Goal: Transaction & Acquisition: Purchase product/service

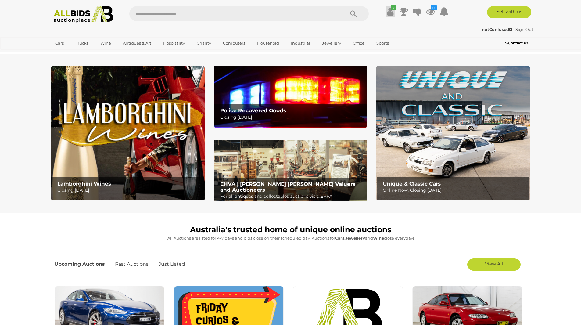
click at [391, 12] on icon at bounding box center [390, 11] width 6 height 11
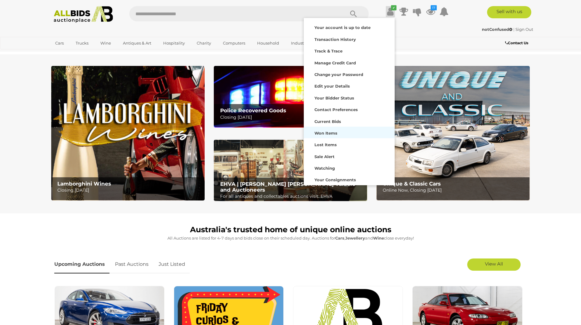
click at [328, 134] on strong "Won Items" at bounding box center [326, 133] width 23 height 5
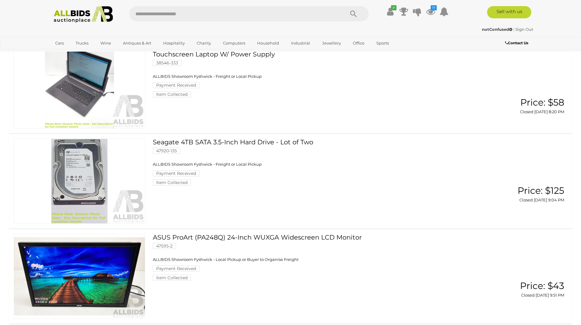
scroll to position [763, 0]
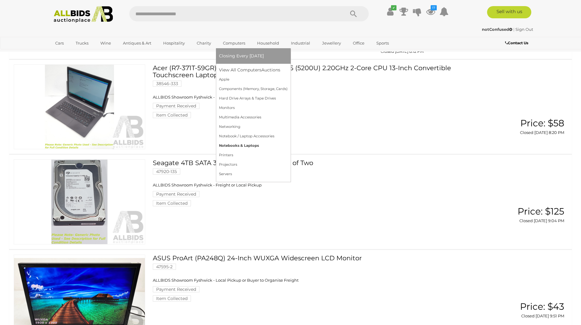
click at [247, 144] on link "Notebooks & Laptops" at bounding box center [253, 145] width 69 height 9
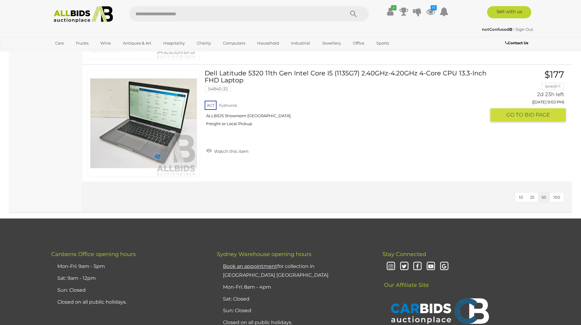
scroll to position [1617, 0]
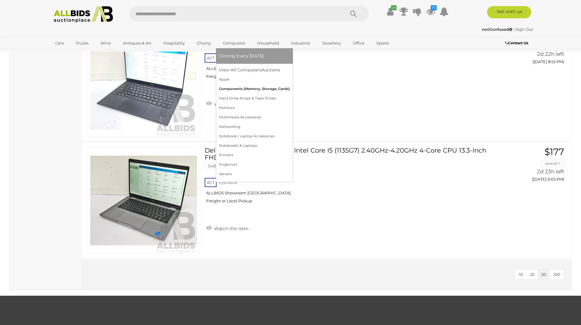
click at [241, 89] on link "Components (Memory, Storage, Cards)" at bounding box center [254, 88] width 71 height 9
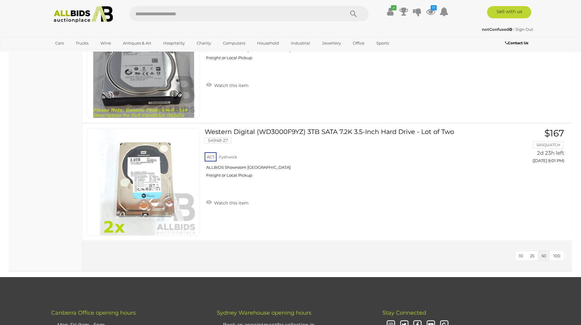
scroll to position [366, 0]
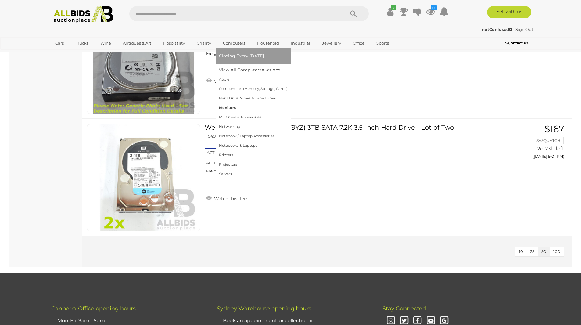
click at [227, 108] on link "Monitors" at bounding box center [253, 107] width 69 height 9
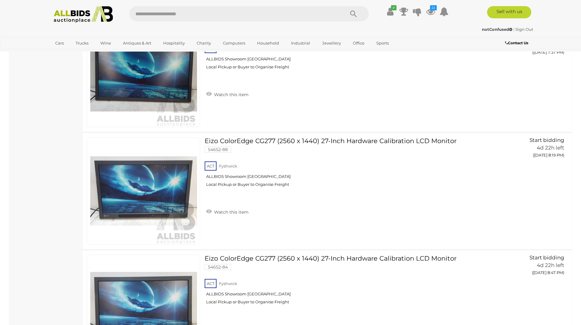
scroll to position [336, 0]
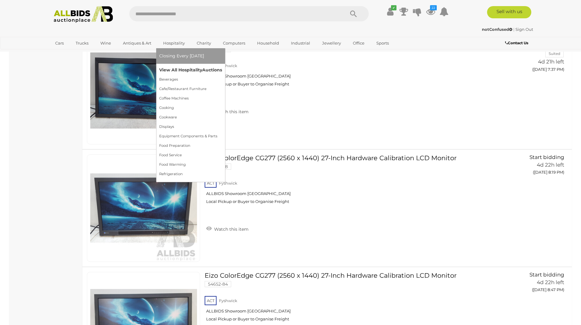
click at [173, 70] on link "View All Hospitality Auctions" at bounding box center [190, 69] width 63 height 9
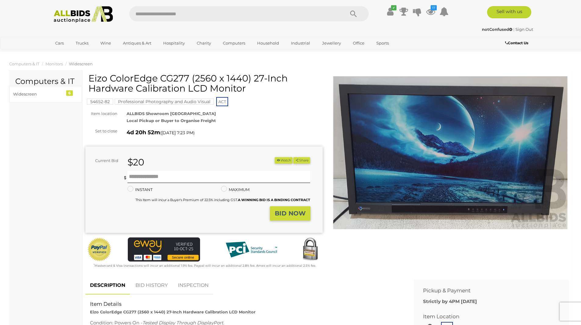
click at [280, 160] on button "Watch" at bounding box center [284, 160] width 18 height 6
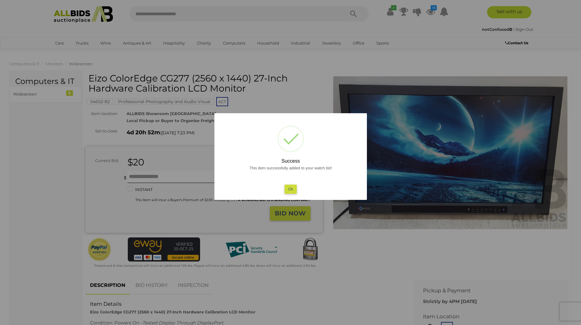
drag, startPoint x: 392, startPoint y: 234, endPoint x: 389, endPoint y: 235, distance: 3.2
click at [392, 234] on div at bounding box center [290, 162] width 581 height 325
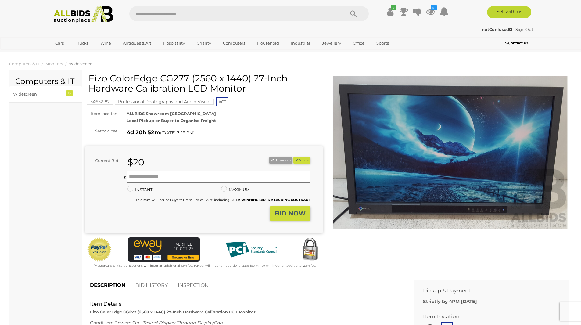
click at [440, 168] on img at bounding box center [450, 152] width 237 height 153
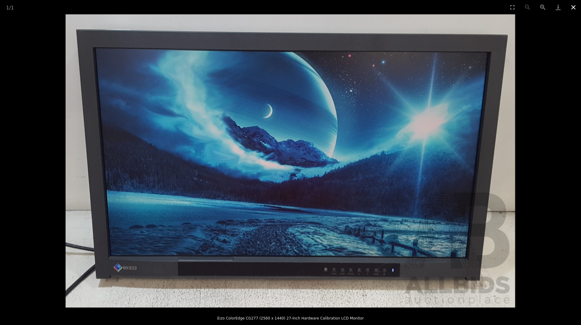
click at [575, 5] on button "Close gallery" at bounding box center [573, 7] width 15 height 14
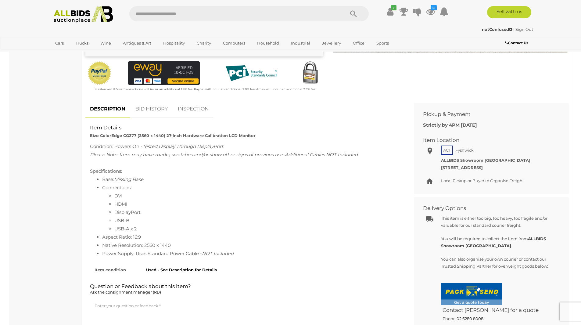
scroll to position [183, 0]
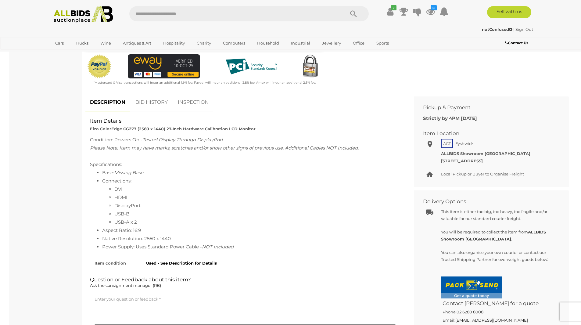
click at [91, 129] on div "Item Details Eizo ColorEdge CG277 (2560 x 1440) 27-Inch Hardware Calibration LC…" at bounding box center [244, 124] width 319 height 15
drag, startPoint x: 90, startPoint y: 129, endPoint x: 135, endPoint y: 130, distance: 45.2
click at [135, 130] on strong "Eizo ColorEdge CG277 (2560 x 1440) 27-Inch Hardware Calibration LCD Monitor" at bounding box center [173, 128] width 166 height 5
copy strong "Eizo ColorEdge CG277"
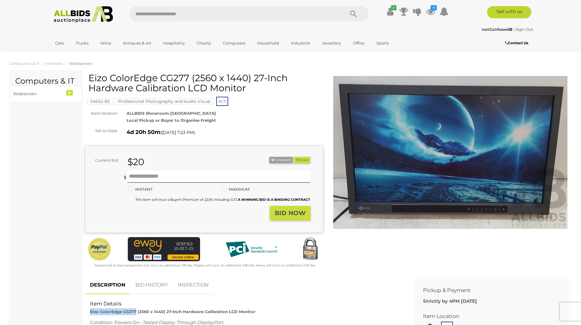
scroll to position [0, 0]
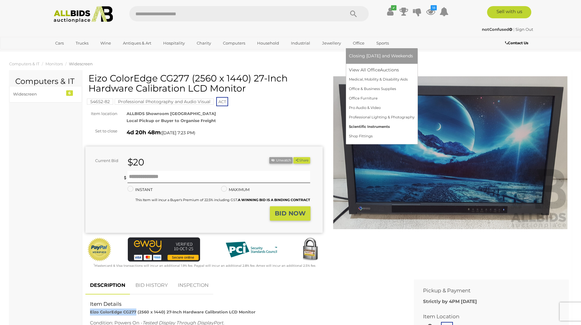
click at [373, 126] on link "Scientific Instruments" at bounding box center [382, 126] width 66 height 9
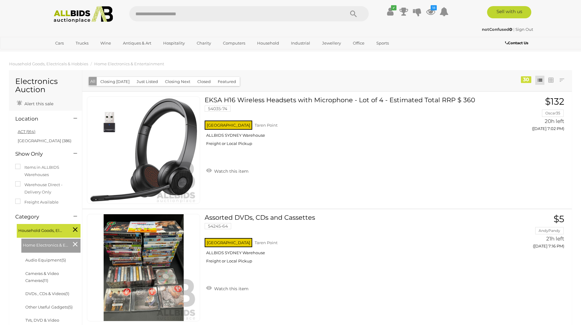
click at [23, 132] on link "ACT (914)" at bounding box center [27, 131] width 18 height 5
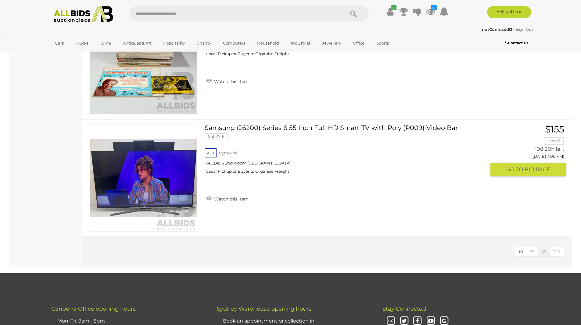
scroll to position [2563, 0]
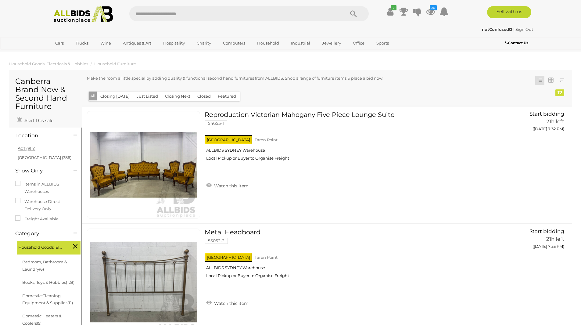
click at [24, 146] on link "ACT (914)" at bounding box center [27, 148] width 18 height 5
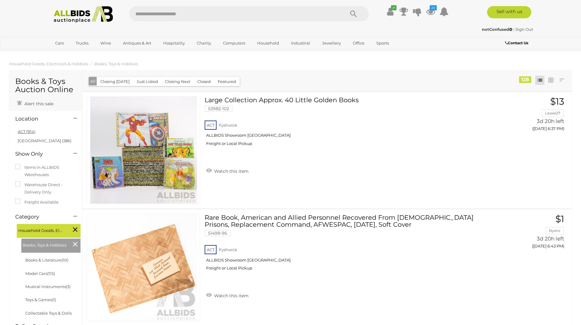
click at [27, 132] on link "ACT (914)" at bounding box center [27, 131] width 18 height 5
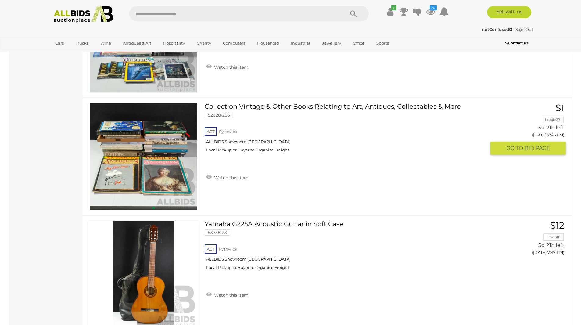
scroll to position [1251, 0]
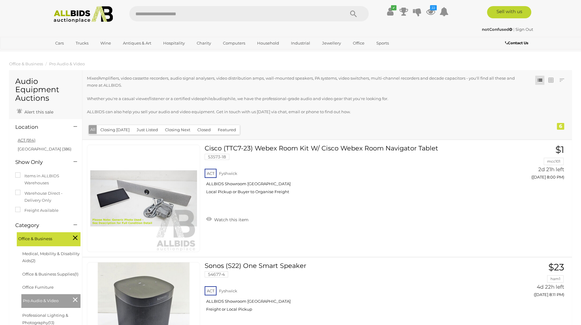
click at [25, 139] on link "ACT (914)" at bounding box center [27, 140] width 18 height 5
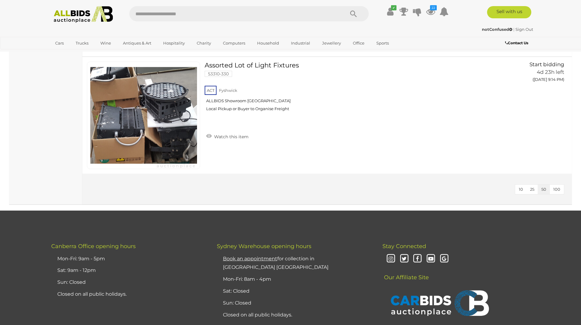
scroll to position [671, 0]
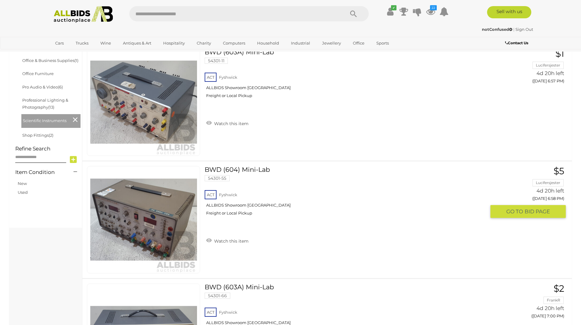
scroll to position [305, 0]
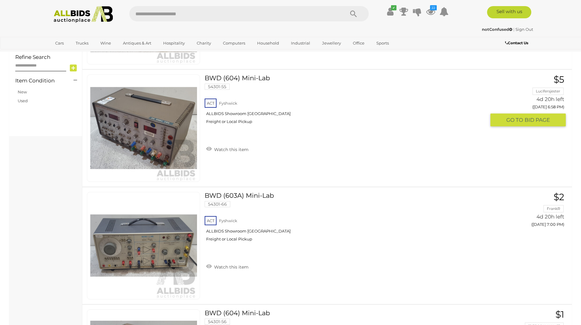
drag, startPoint x: 229, startPoint y: 77, endPoint x: 369, endPoint y: 109, distance: 143.3
click at [369, 109] on div "ACT Fyshwick ALLBIDS Showroom Fyshwick Freight or Local Pickup" at bounding box center [345, 112] width 281 height 31
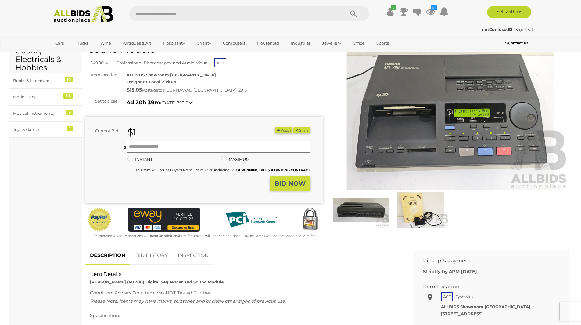
scroll to position [31, 0]
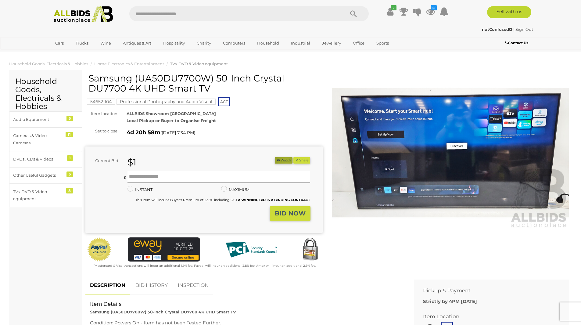
click at [283, 161] on button "Watch" at bounding box center [284, 160] width 18 height 6
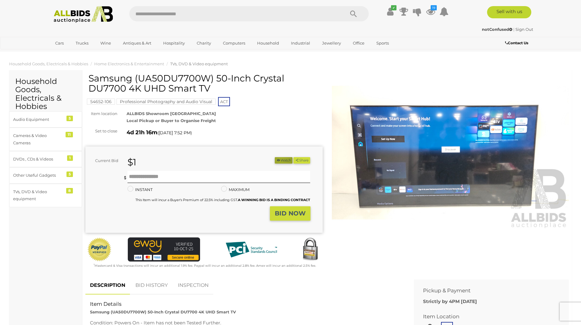
click at [279, 158] on button "Watch" at bounding box center [284, 160] width 18 height 6
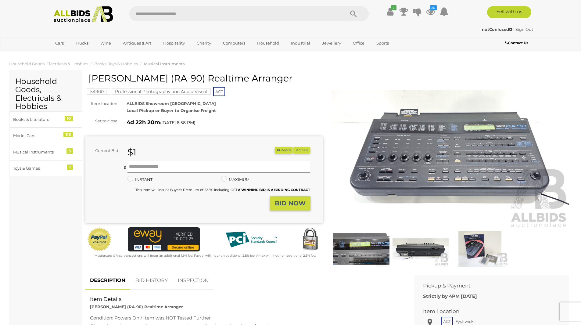
click at [282, 150] on button "Watch" at bounding box center [284, 150] width 18 height 6
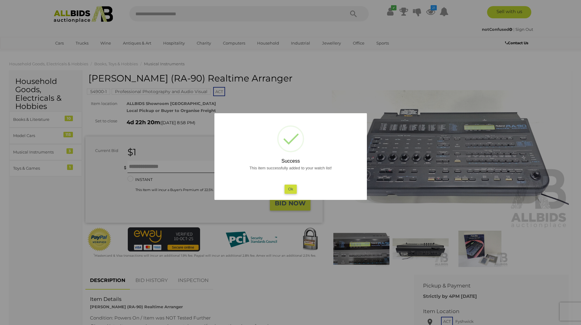
drag, startPoint x: 314, startPoint y: 90, endPoint x: 416, endPoint y: 114, distance: 104.9
click at [314, 90] on div at bounding box center [290, 162] width 581 height 325
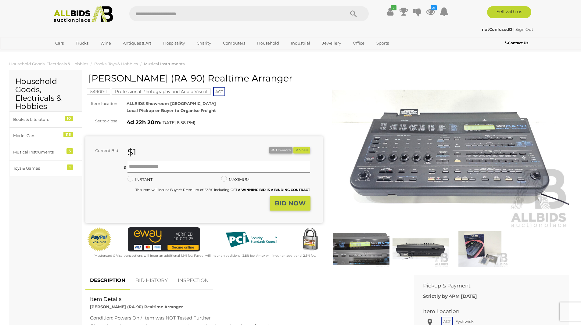
click at [423, 185] on img at bounding box center [450, 152] width 237 height 153
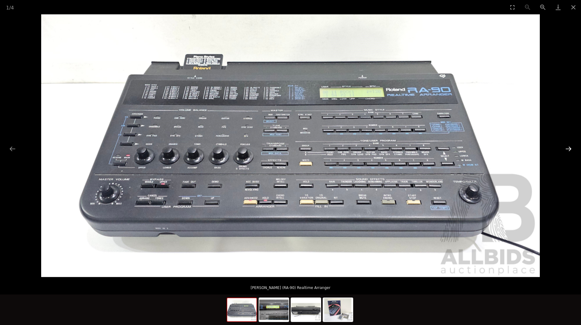
click at [568, 148] on button "Next slide" at bounding box center [568, 149] width 13 height 12
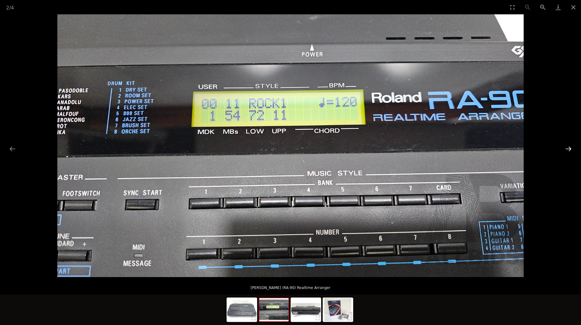
click at [568, 148] on button "Next slide" at bounding box center [568, 149] width 13 height 12
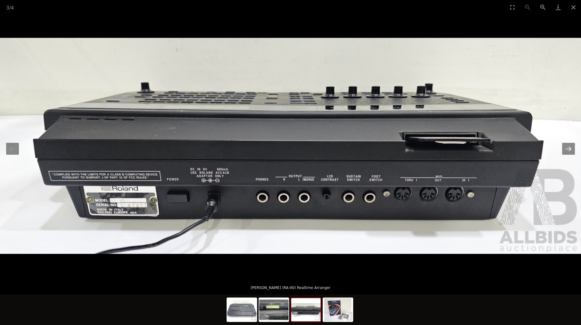
click at [568, 148] on button "Next slide" at bounding box center [568, 149] width 13 height 12
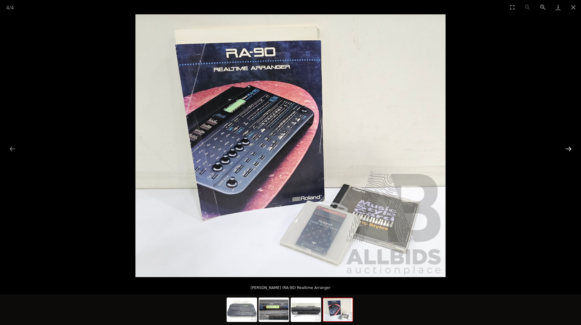
click at [568, 148] on button "Next slide" at bounding box center [568, 149] width 13 height 12
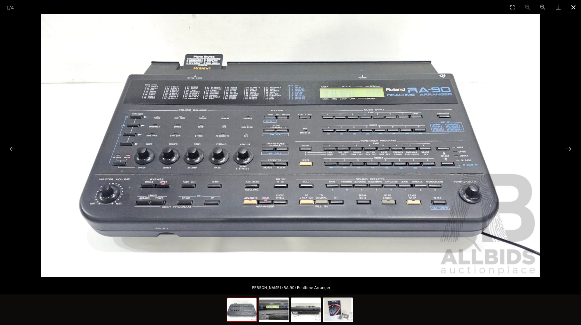
click at [574, 6] on button "Close gallery" at bounding box center [573, 7] width 15 height 14
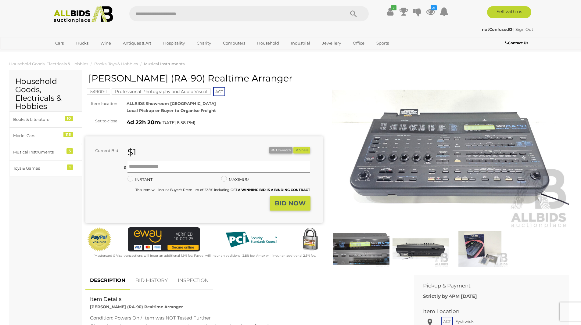
click at [459, 150] on img at bounding box center [450, 152] width 237 height 153
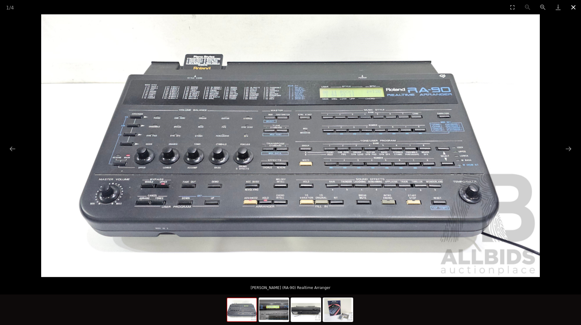
click at [573, 6] on button "Close gallery" at bounding box center [573, 7] width 15 height 14
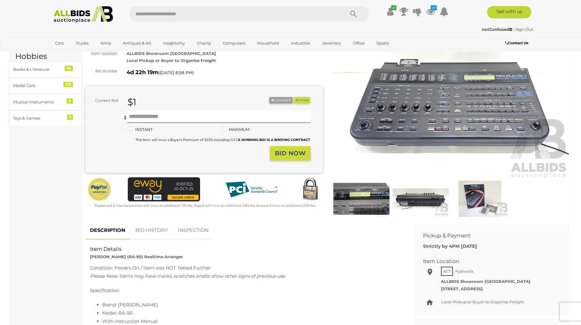
scroll to position [61, 0]
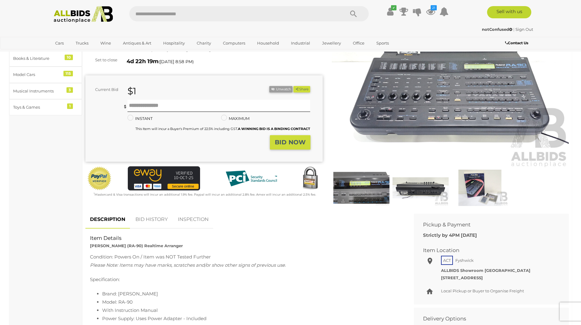
click at [367, 185] on img at bounding box center [361, 188] width 56 height 36
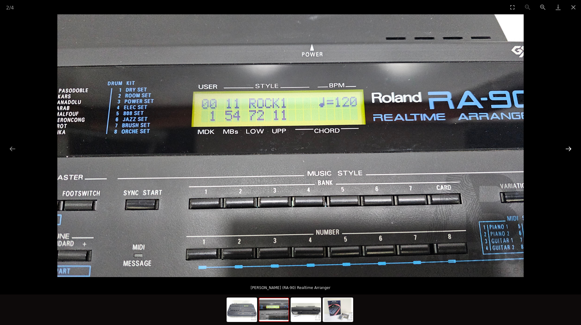
click at [566, 147] on button "Next slide" at bounding box center [568, 149] width 13 height 12
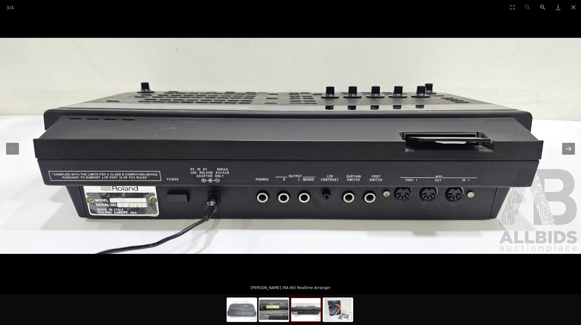
click at [566, 147] on button "Next slide" at bounding box center [568, 149] width 13 height 12
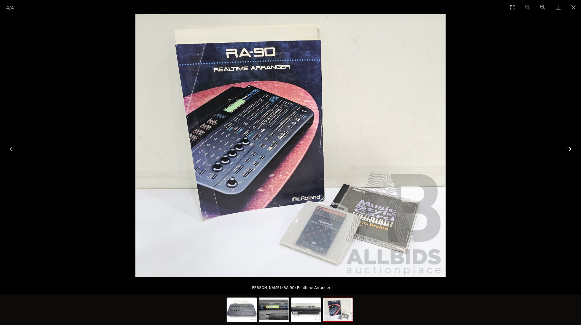
click at [566, 147] on button "Next slide" at bounding box center [568, 149] width 13 height 12
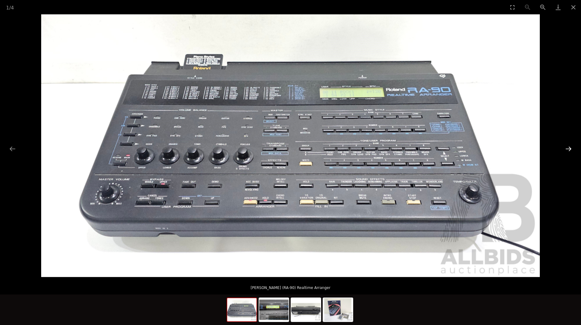
click at [566, 147] on button "Next slide" at bounding box center [568, 149] width 13 height 12
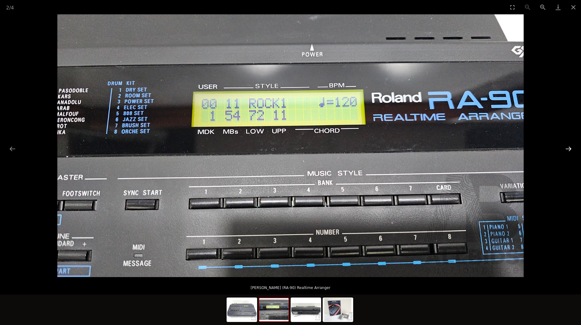
click at [566, 147] on button "Next slide" at bounding box center [568, 149] width 13 height 12
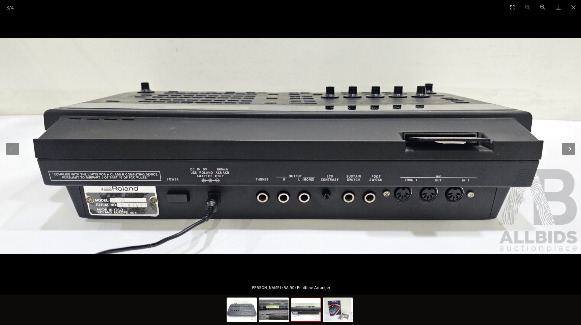
click at [566, 147] on button "Next slide" at bounding box center [568, 149] width 13 height 12
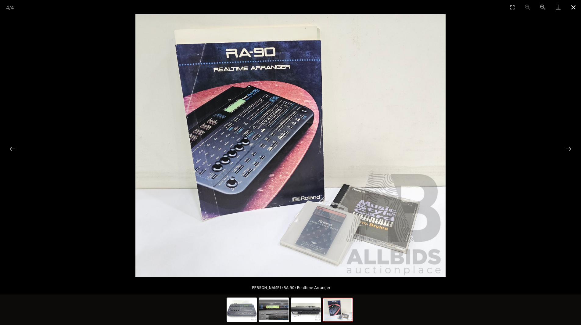
click at [574, 6] on button "Close gallery" at bounding box center [573, 7] width 15 height 14
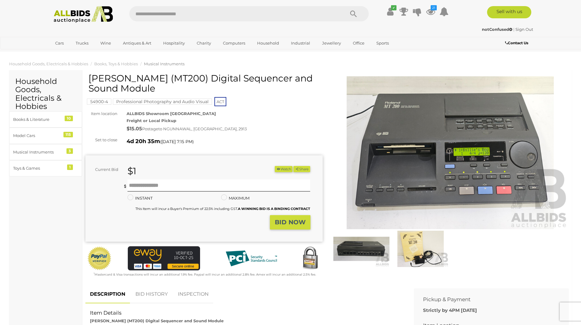
click at [471, 155] on img at bounding box center [450, 152] width 237 height 153
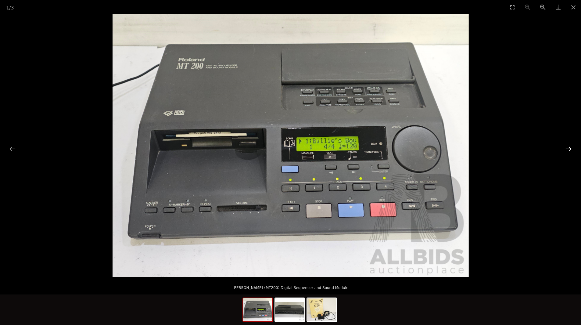
click at [569, 147] on button "Next slide" at bounding box center [568, 149] width 13 height 12
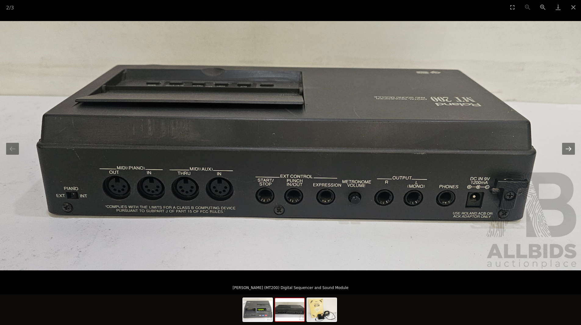
click at [569, 147] on button "Next slide" at bounding box center [568, 149] width 13 height 12
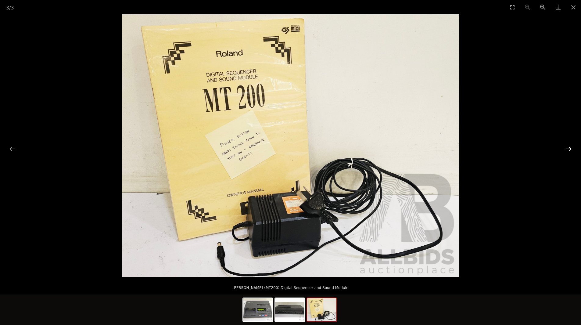
click at [569, 147] on button "Next slide" at bounding box center [568, 149] width 13 height 12
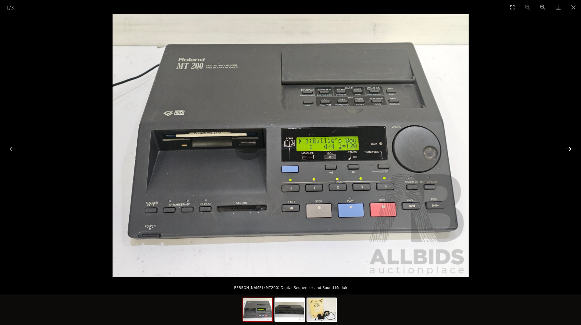
click at [569, 147] on button "Next slide" at bounding box center [568, 149] width 13 height 12
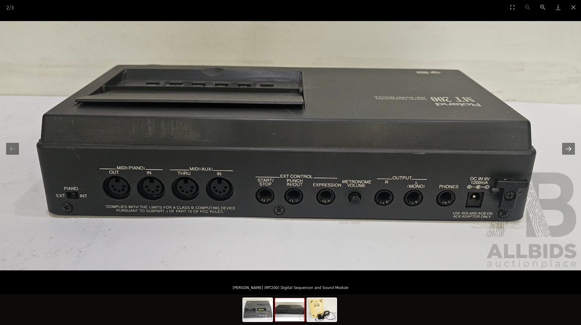
click at [569, 147] on button "Next slide" at bounding box center [568, 149] width 13 height 12
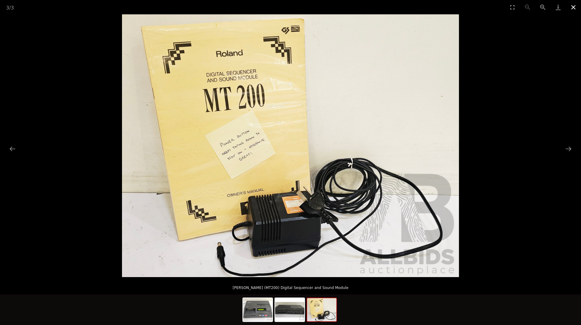
click at [574, 5] on button "Close gallery" at bounding box center [573, 7] width 15 height 14
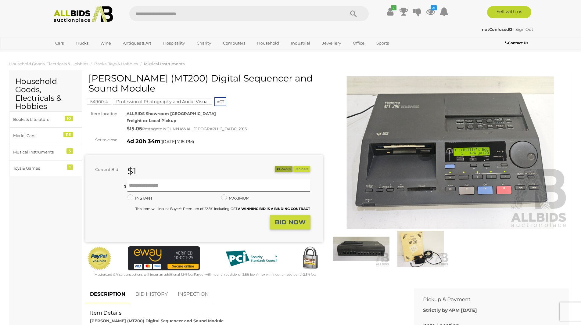
click at [283, 169] on button "Watch" at bounding box center [284, 169] width 18 height 6
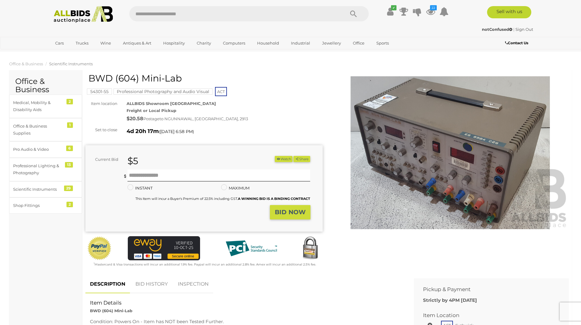
click at [426, 150] on img at bounding box center [450, 152] width 237 height 153
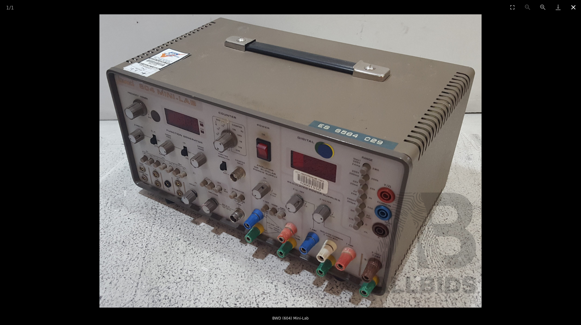
click at [574, 6] on button "Close gallery" at bounding box center [573, 7] width 15 height 14
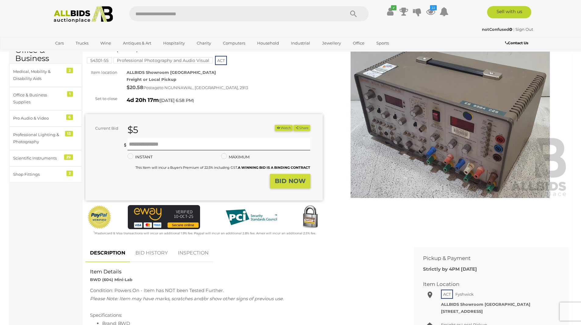
scroll to position [31, 0]
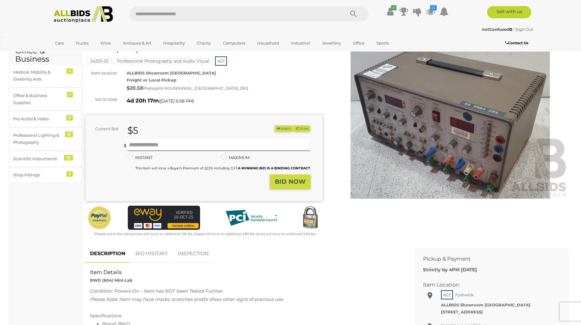
click at [388, 139] on img at bounding box center [450, 122] width 237 height 153
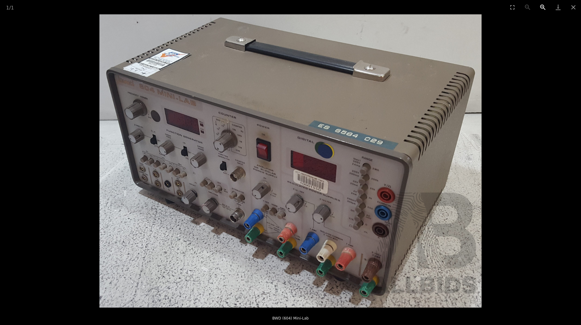
click at [543, 5] on button "Zoom in" at bounding box center [542, 7] width 15 height 14
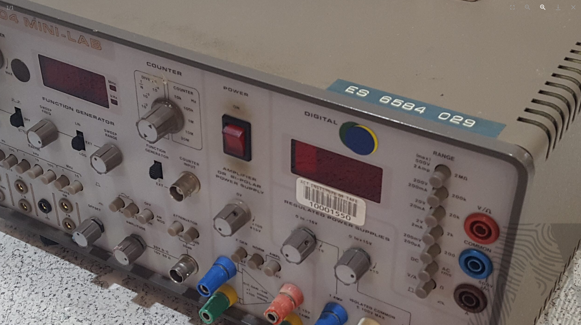
click at [543, 6] on button "Zoom in" at bounding box center [542, 7] width 15 height 14
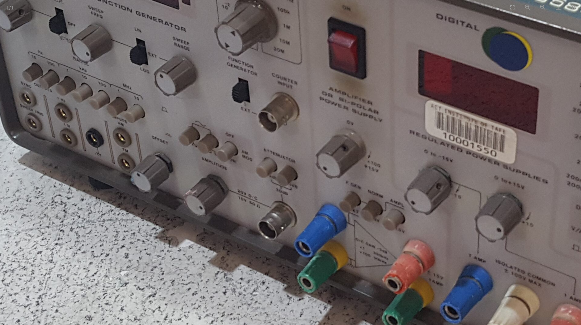
drag, startPoint x: 304, startPoint y: 191, endPoint x: 440, endPoint y: 105, distance: 161.0
click at [435, 106] on img at bounding box center [417, 77] width 1005 height 771
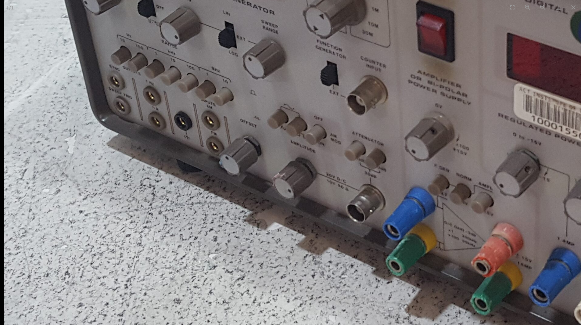
drag, startPoint x: 354, startPoint y: 106, endPoint x: 391, endPoint y: 144, distance: 53.3
click at [391, 144] on img at bounding box center [506, 60] width 1005 height 771
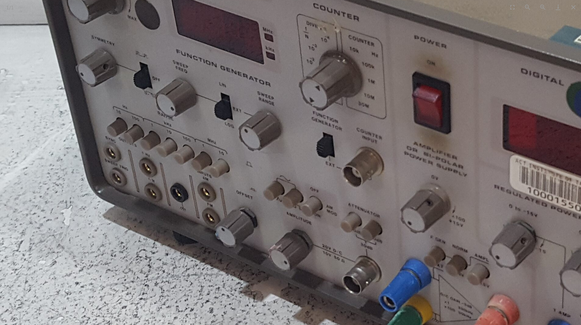
drag, startPoint x: 365, startPoint y: 86, endPoint x: 360, endPoint y: 156, distance: 70.0
click at [362, 149] on img at bounding box center [502, 132] width 1005 height 771
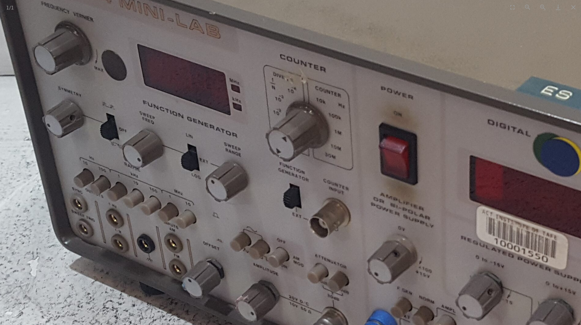
drag, startPoint x: 396, startPoint y: 186, endPoint x: 295, endPoint y: 167, distance: 102.5
click at [296, 167] on img at bounding box center [469, 183] width 1005 height 771
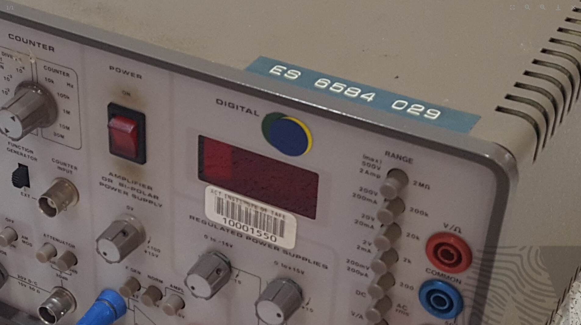
drag, startPoint x: 331, startPoint y: 186, endPoint x: 321, endPoint y: 157, distance: 31.1
click at [321, 157] on img at bounding box center [197, 163] width 1005 height 771
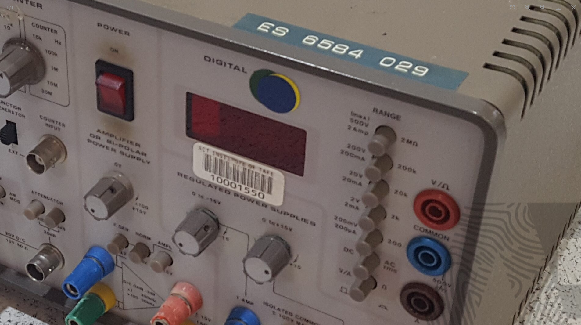
drag, startPoint x: 322, startPoint y: 193, endPoint x: 323, endPoint y: 136, distance: 57.4
click at [323, 139] on img at bounding box center [185, 119] width 1005 height 771
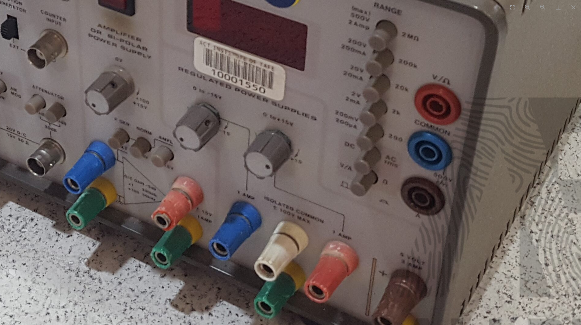
drag, startPoint x: 304, startPoint y: 100, endPoint x: 305, endPoint y: 89, distance: 10.7
click at [305, 90] on img at bounding box center [186, 14] width 1005 height 771
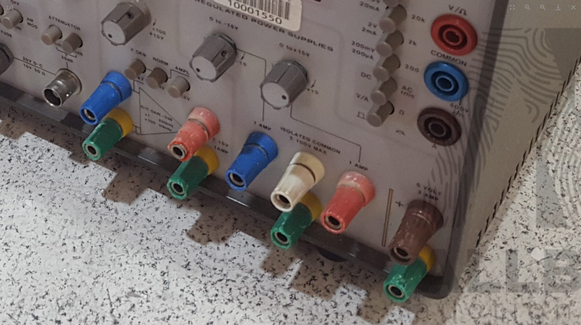
drag, startPoint x: 316, startPoint y: 95, endPoint x: 363, endPoint y: 139, distance: 63.9
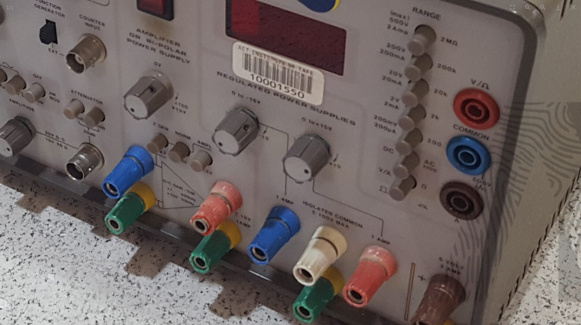
click at [417, 78] on img at bounding box center [225, 19] width 1005 height 771
click at [527, 6] on button "Zoom out" at bounding box center [527, 7] width 15 height 14
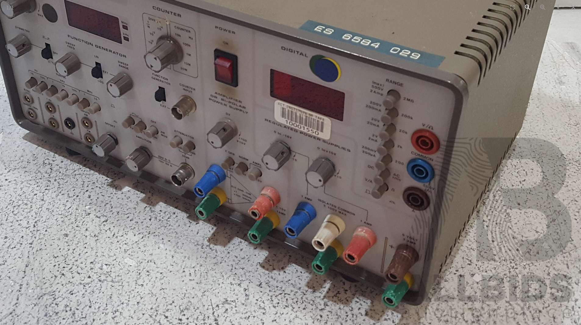
click at [527, 6] on button "Zoom out" at bounding box center [527, 7] width 15 height 14
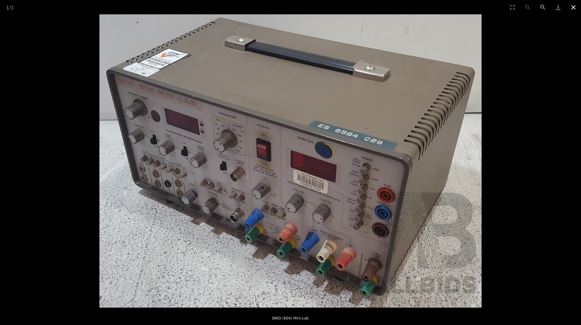
click at [574, 5] on button "Close gallery" at bounding box center [573, 7] width 15 height 14
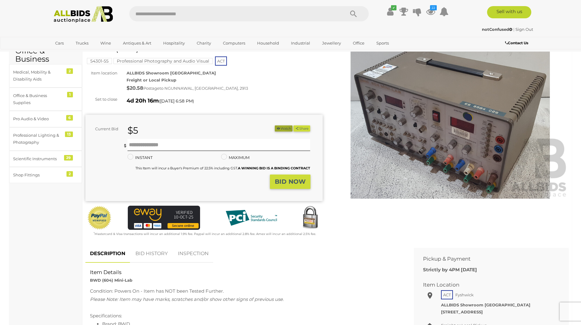
click at [281, 129] on button "Watch" at bounding box center [284, 128] width 18 height 6
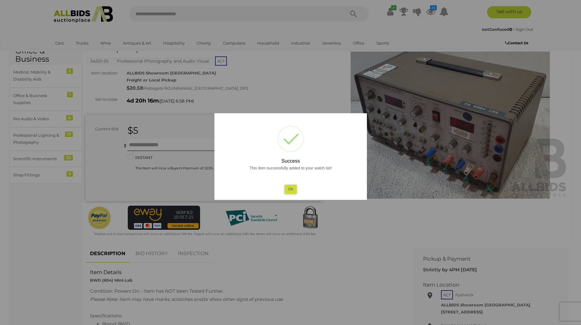
click at [289, 189] on button "Ok" at bounding box center [290, 189] width 13 height 9
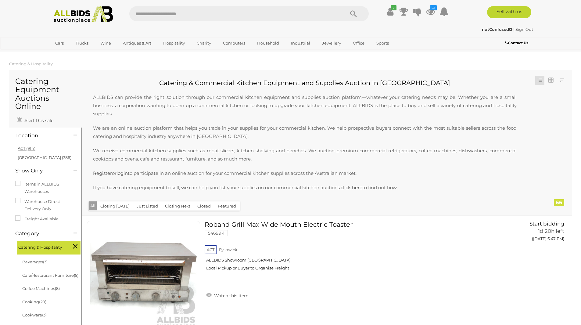
click at [27, 148] on link "ACT (914)" at bounding box center [27, 148] width 18 height 5
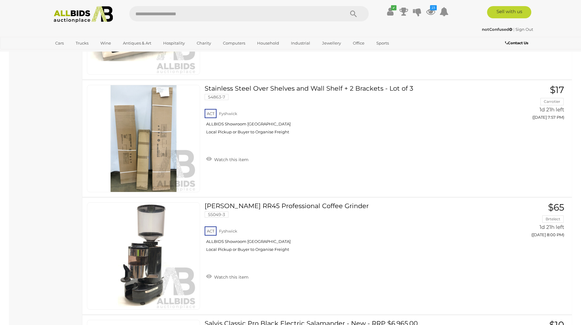
scroll to position [3325, 0]
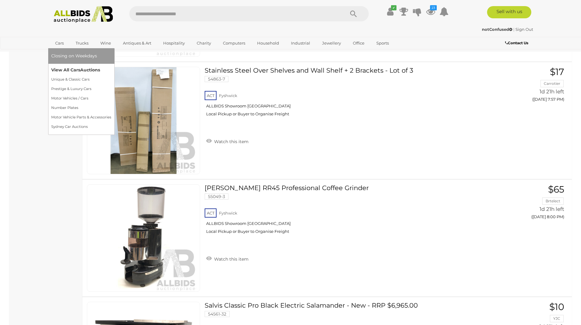
click at [66, 70] on link "View All Cars Auctions" at bounding box center [81, 69] width 60 height 9
